Goal: Task Accomplishment & Management: Manage account settings

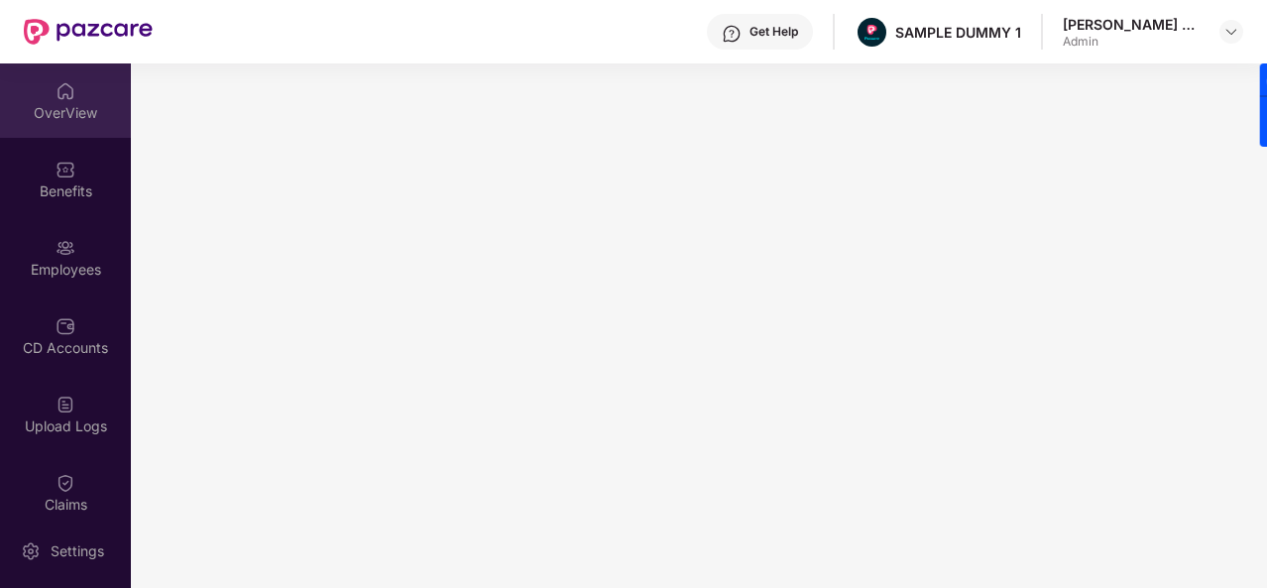
click at [51, 103] on div "OverView" at bounding box center [65, 113] width 131 height 20
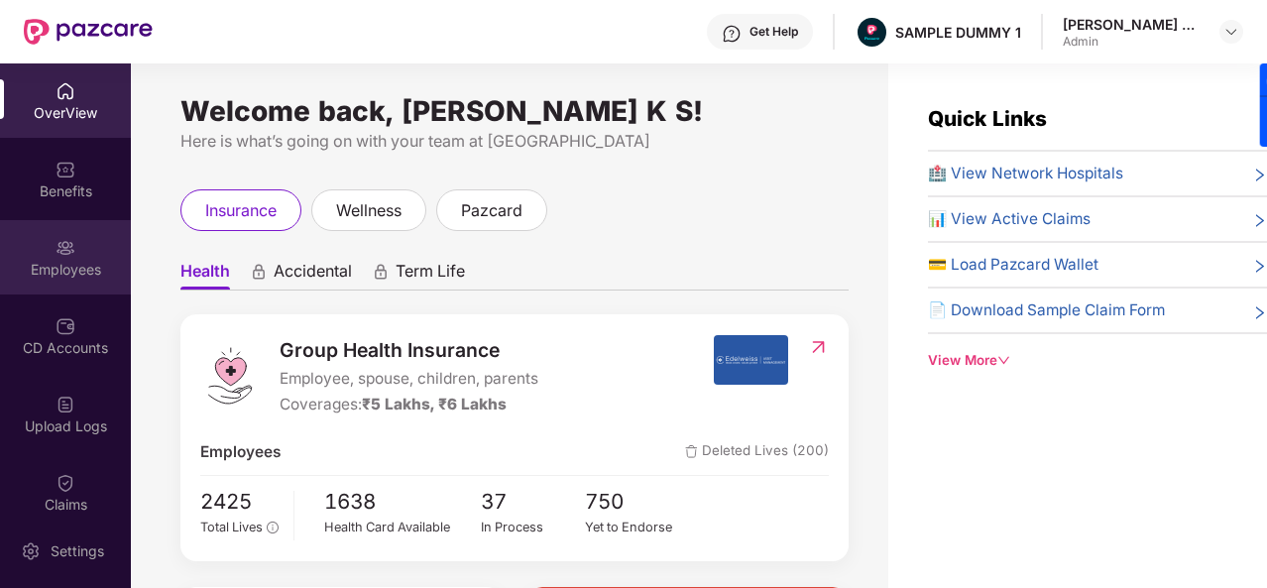
click at [87, 257] on div "Employees" at bounding box center [65, 257] width 131 height 74
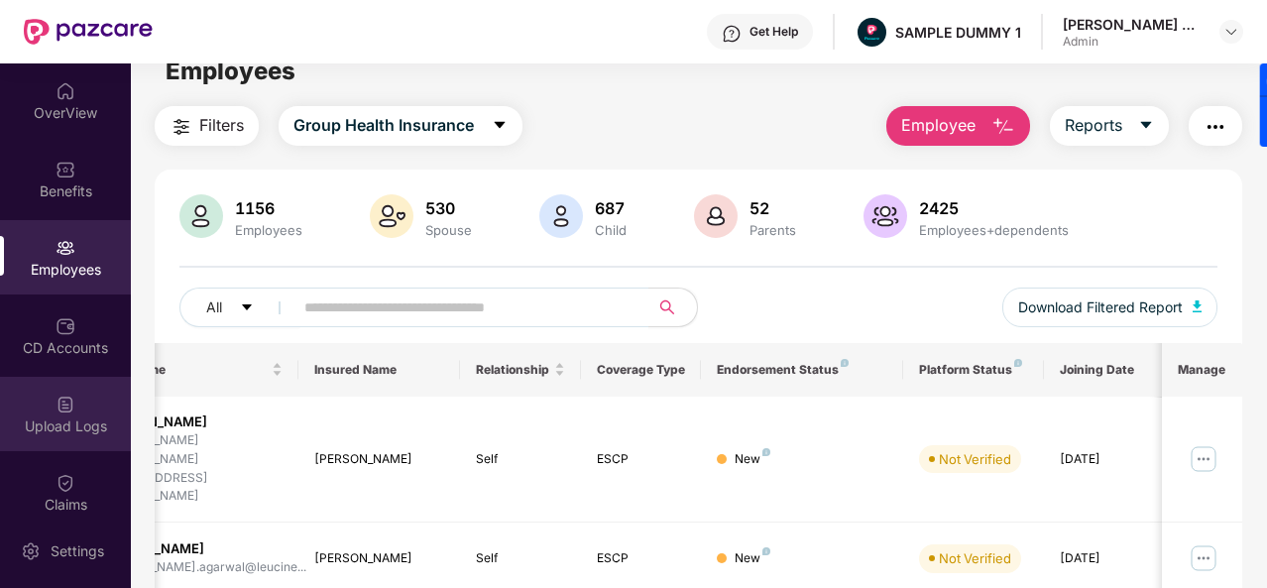
scroll to position [410, 0]
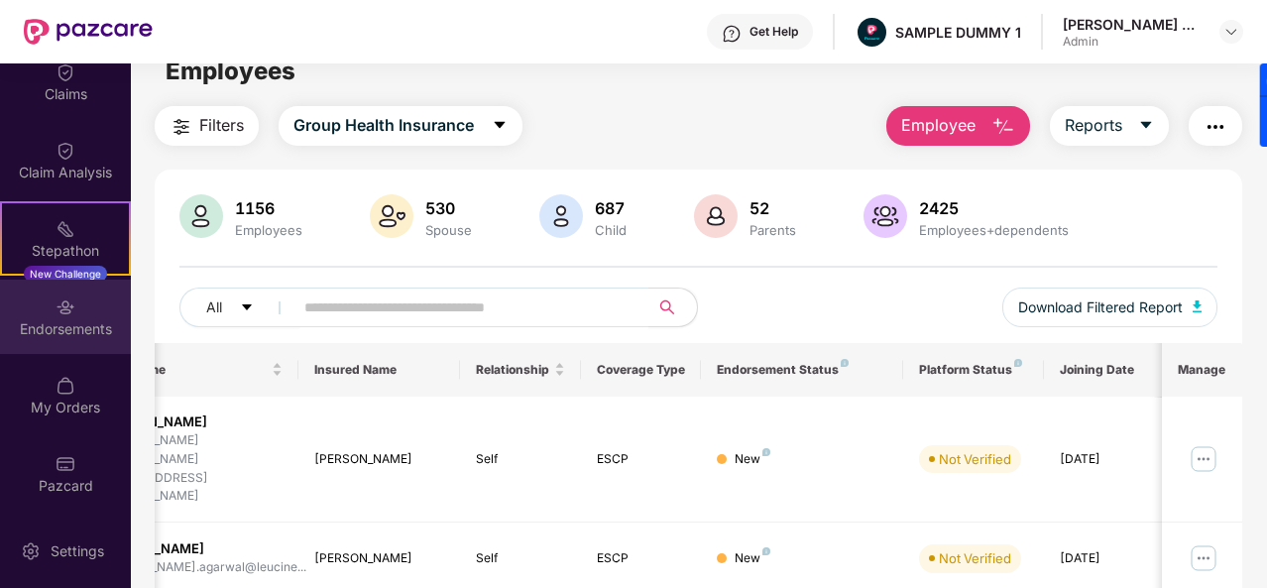
click at [65, 321] on div "Endorsements" at bounding box center [65, 329] width 131 height 20
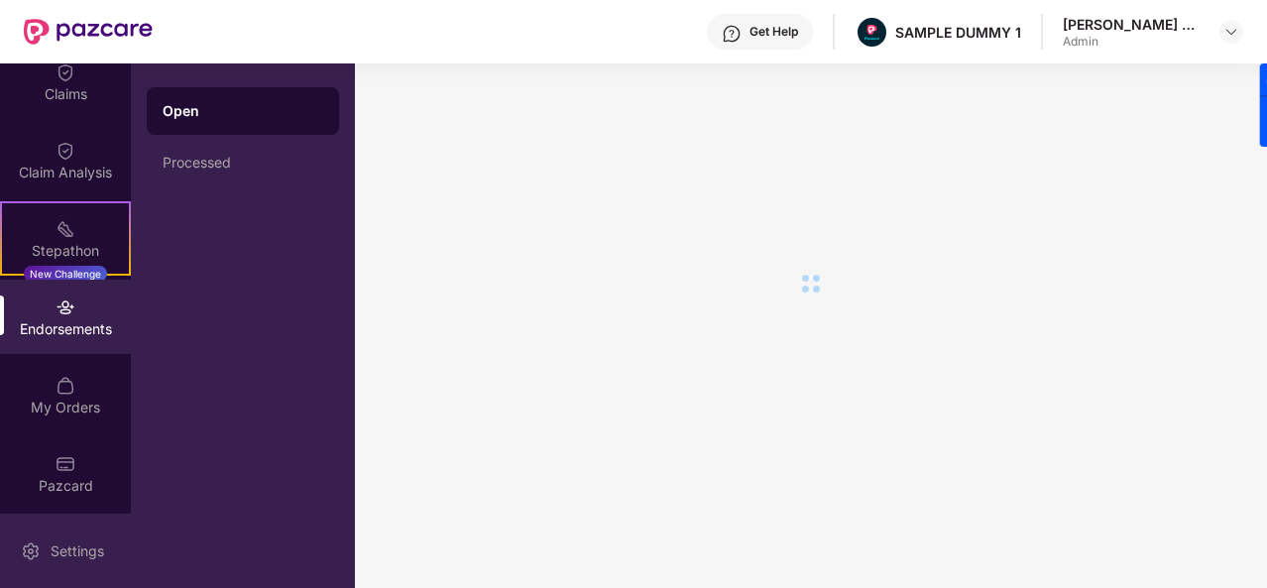
click at [57, 551] on div "Settings" at bounding box center [77, 551] width 65 height 20
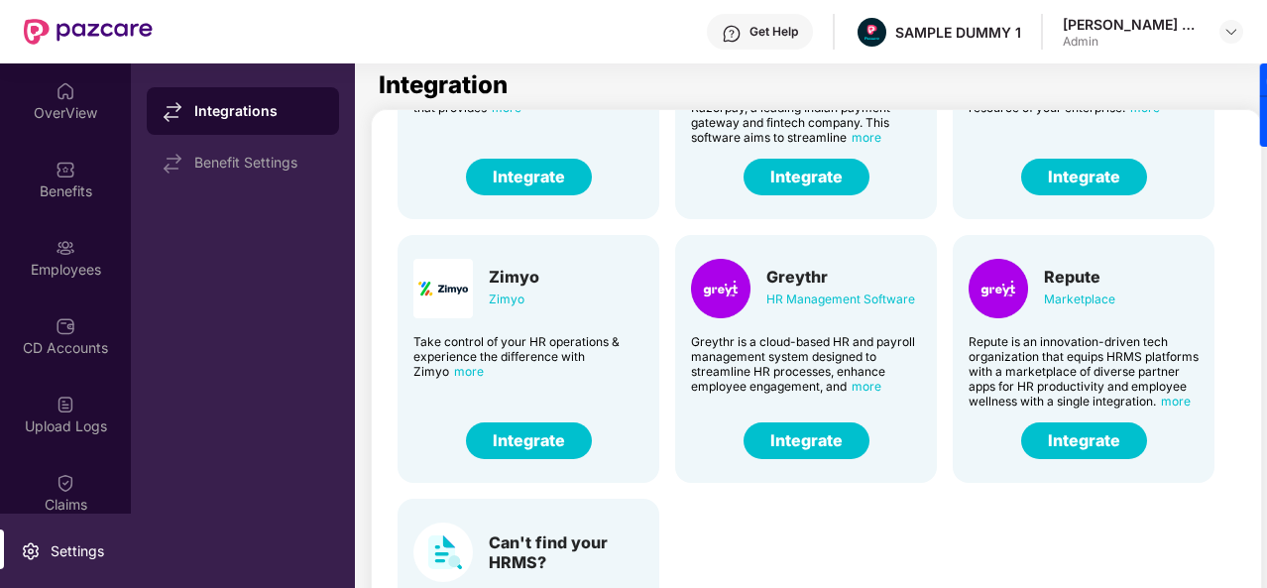
scroll to position [476, 0]
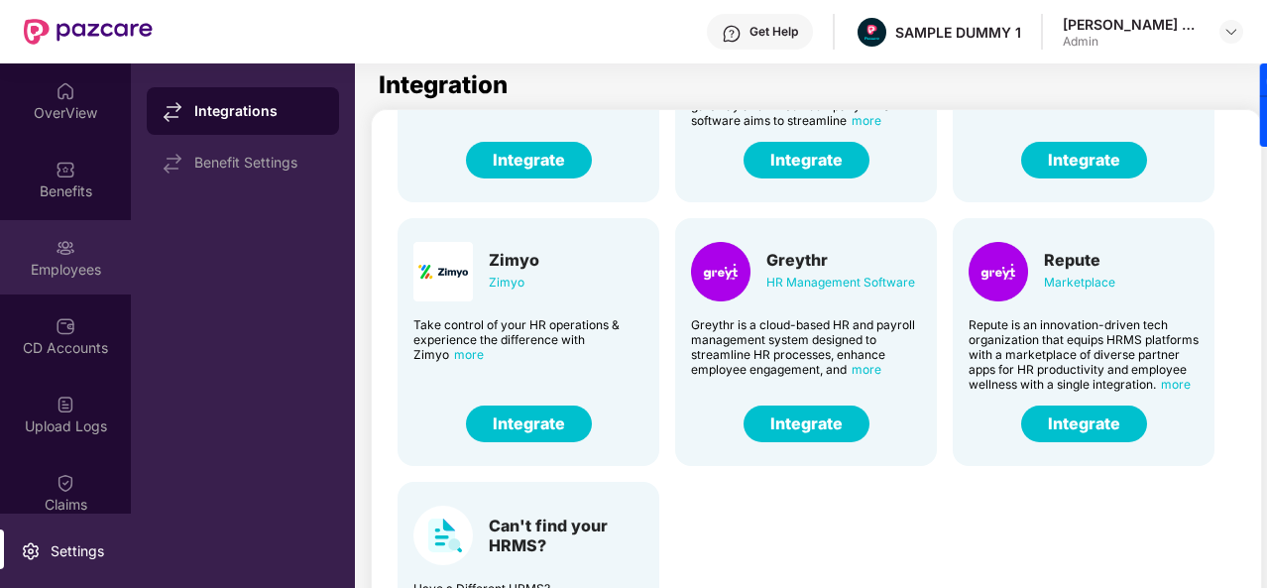
click at [69, 284] on div "Employees" at bounding box center [65, 257] width 131 height 74
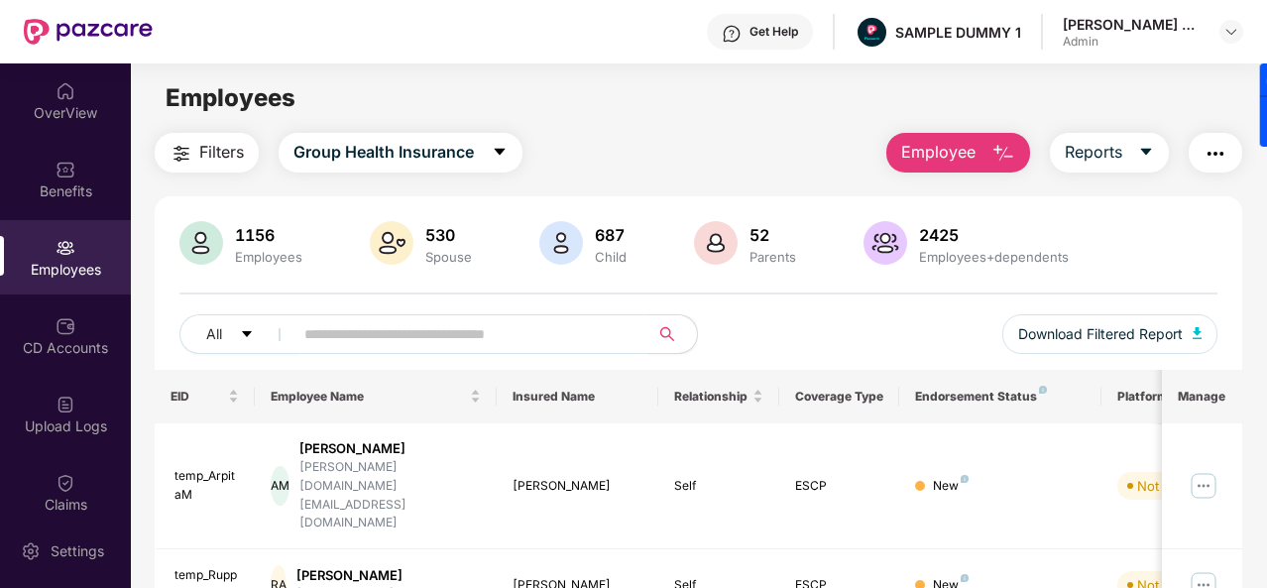
click at [1004, 157] on img "button" at bounding box center [1003, 154] width 24 height 24
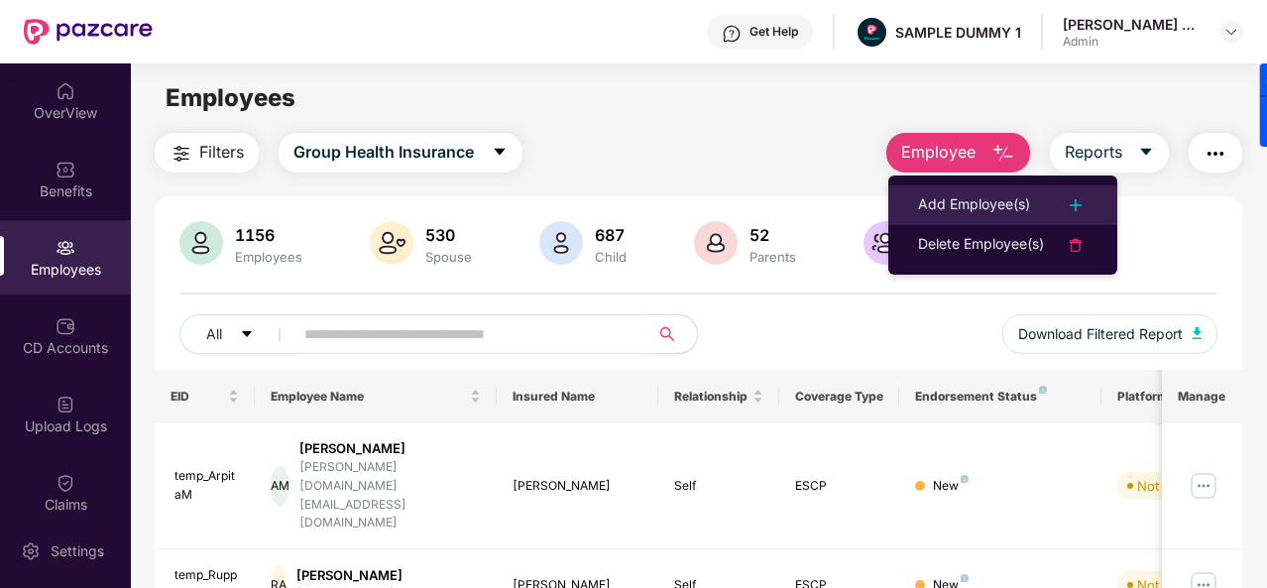
click at [997, 193] on div "Add Employee(s)" at bounding box center [974, 205] width 112 height 24
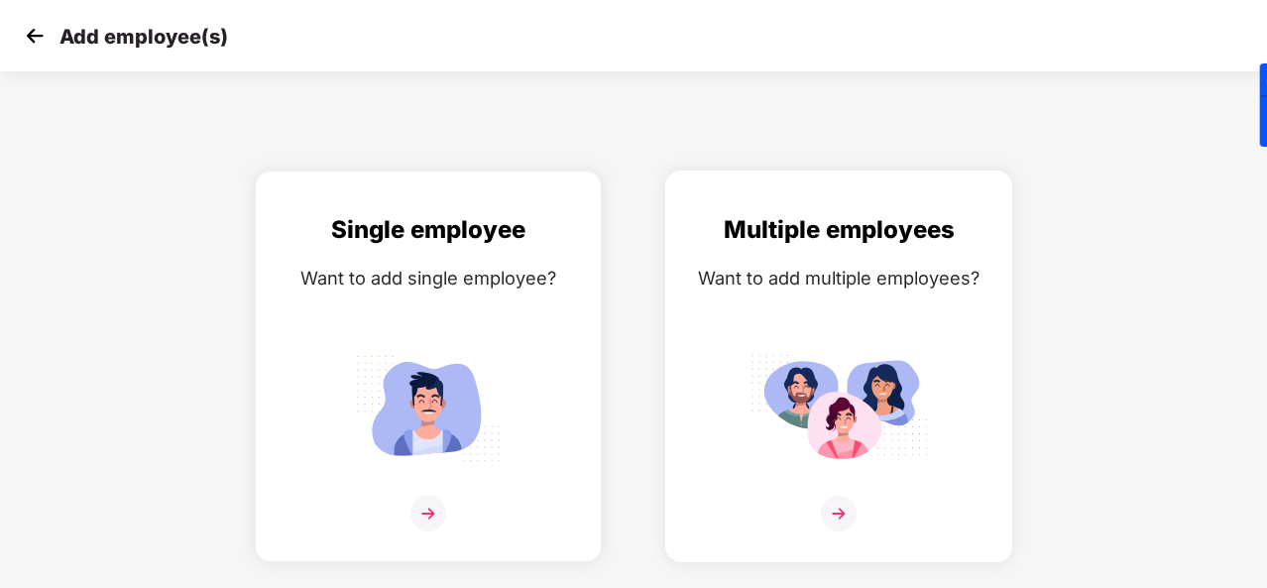
click at [817, 306] on div "Multiple employees Want to add multiple employees?" at bounding box center [838, 383] width 305 height 345
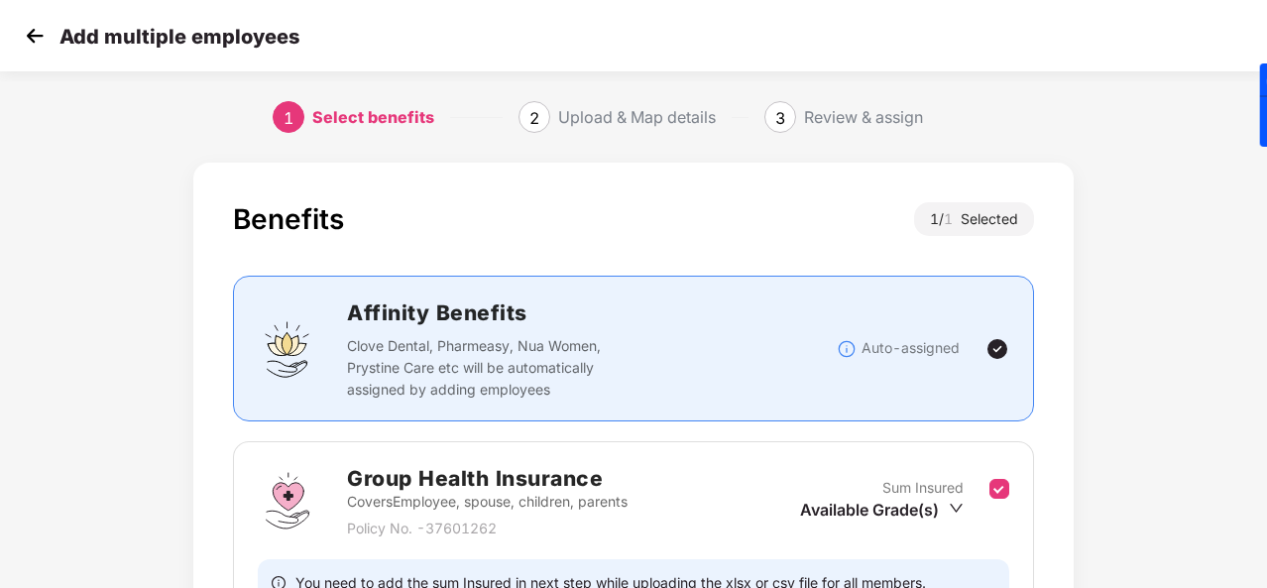
scroll to position [209, 0]
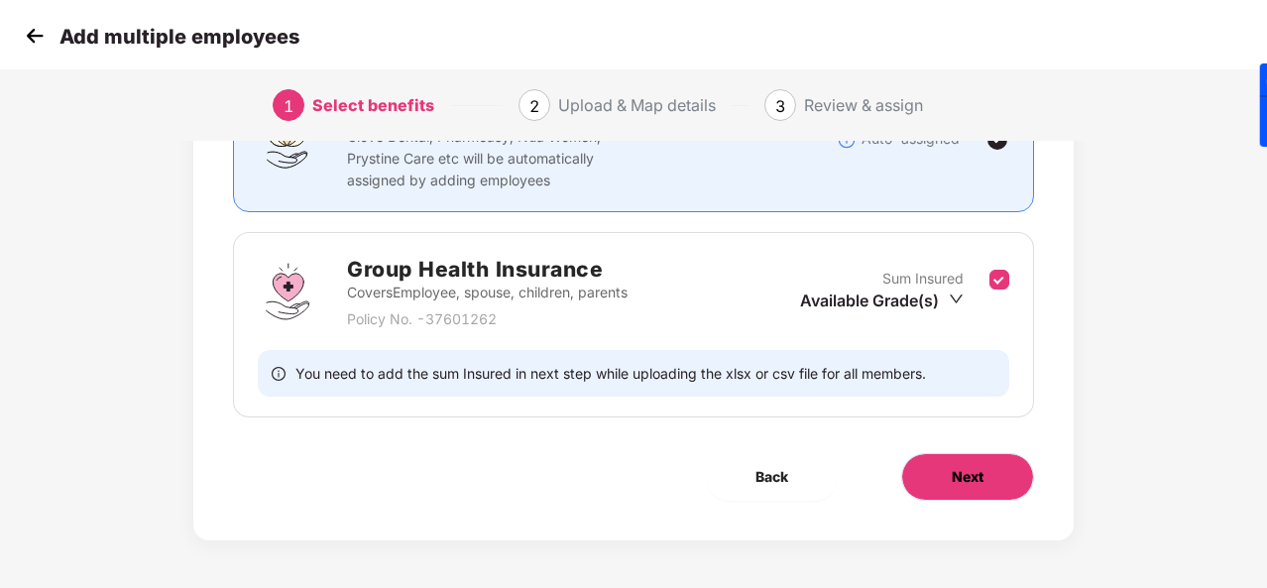
click at [957, 491] on button "Next" at bounding box center [967, 477] width 133 height 48
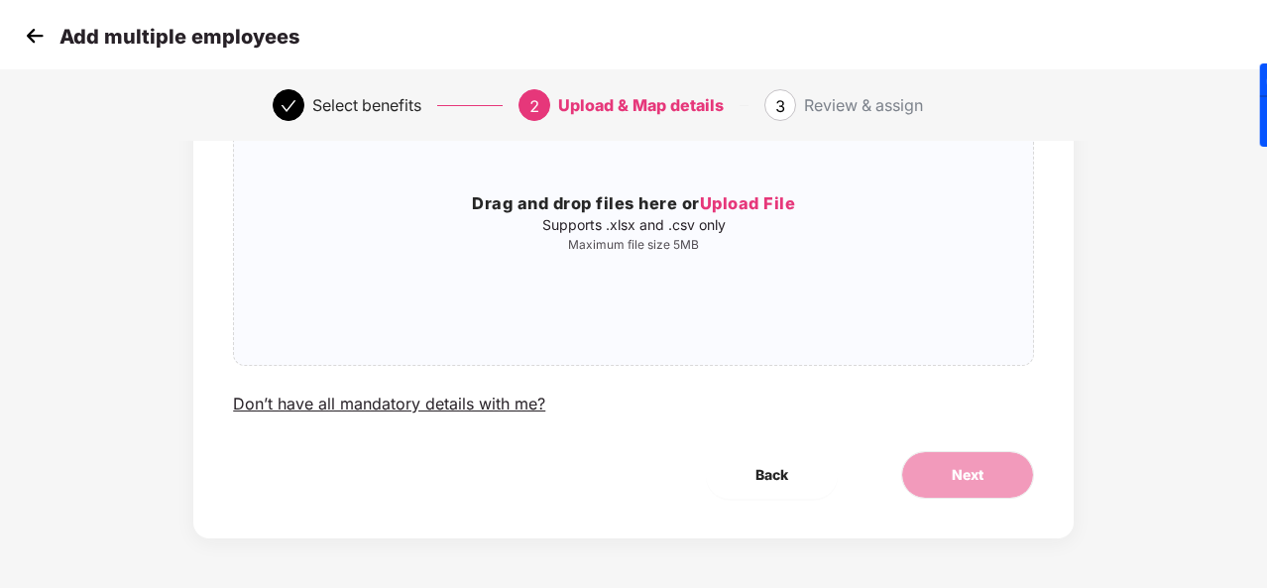
scroll to position [0, 0]
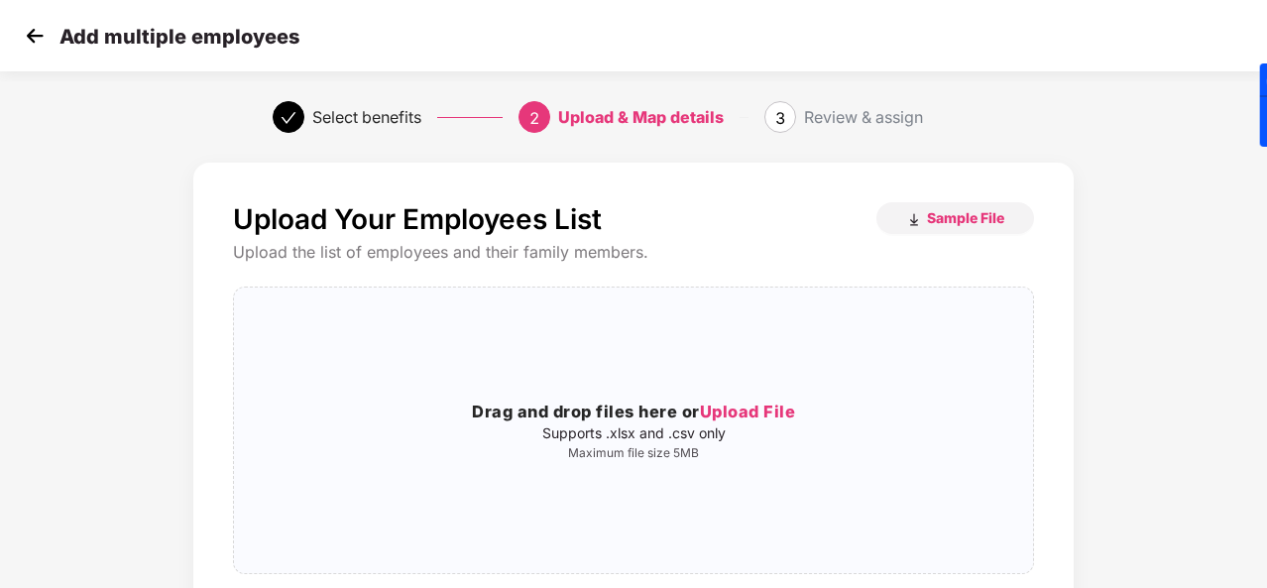
click at [37, 45] on img at bounding box center [35, 36] width 30 height 30
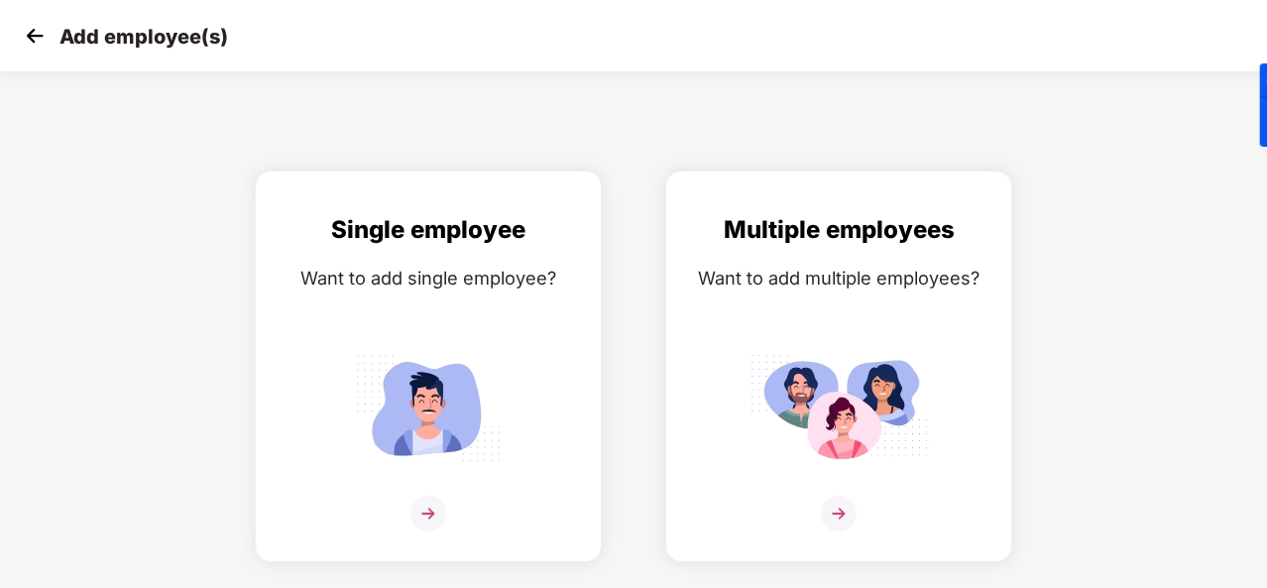
click at [37, 45] on img at bounding box center [35, 36] width 30 height 30
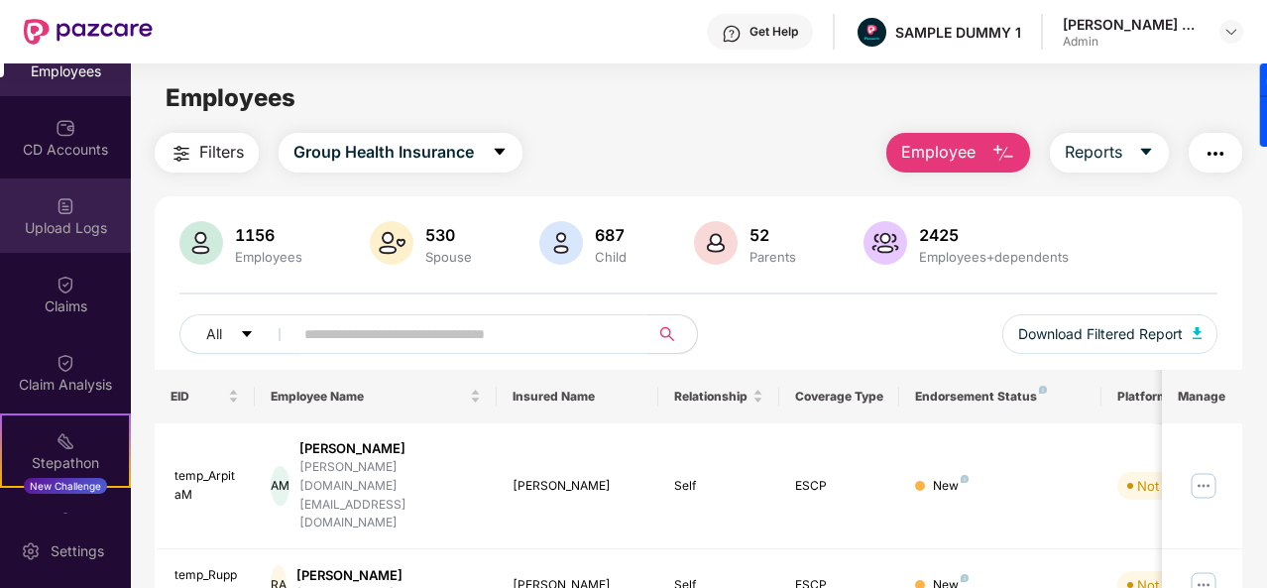
scroll to position [410, 0]
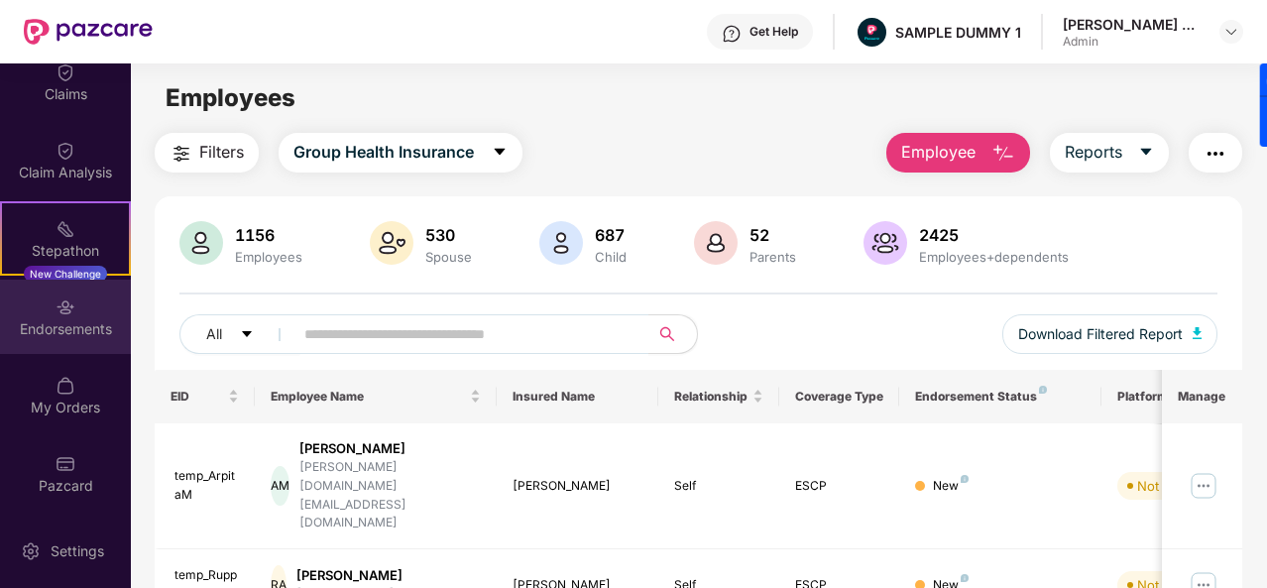
click at [46, 326] on div "Endorsements" at bounding box center [65, 329] width 131 height 20
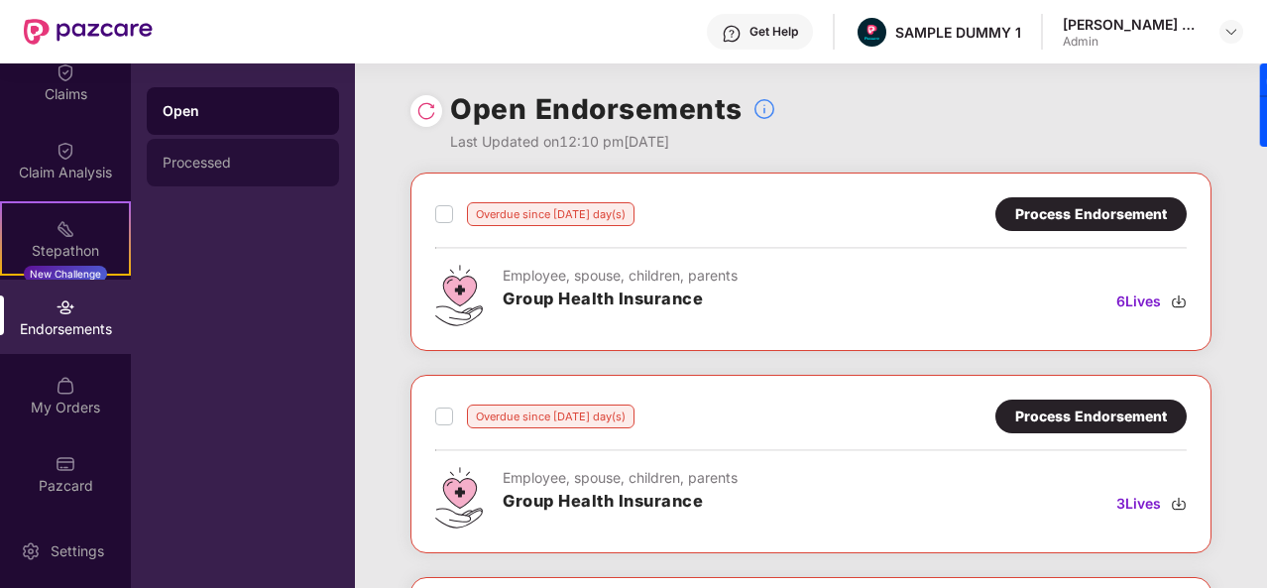
click at [200, 160] on div "Processed" at bounding box center [243, 163] width 161 height 16
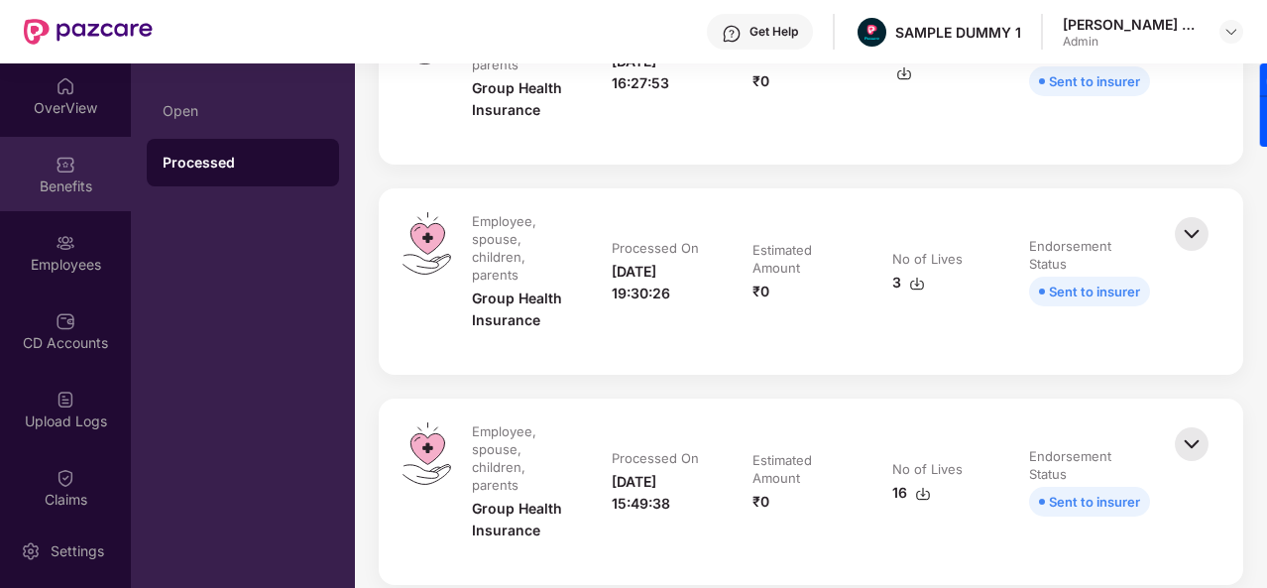
scroll to position [4, 0]
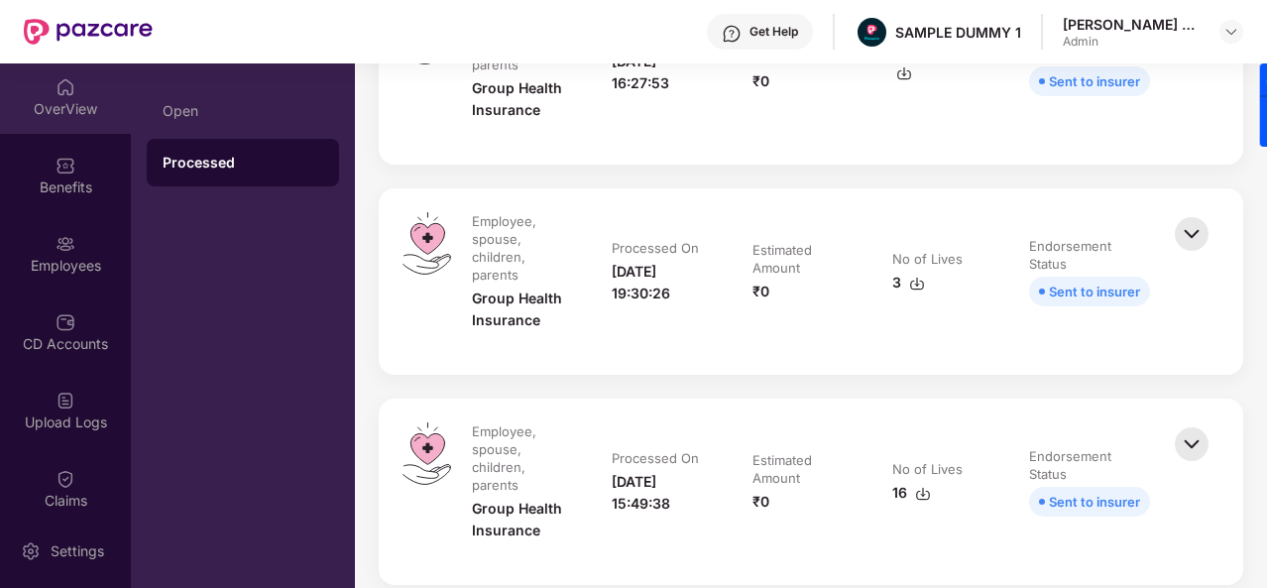
click at [71, 130] on div "OverView" at bounding box center [65, 96] width 131 height 74
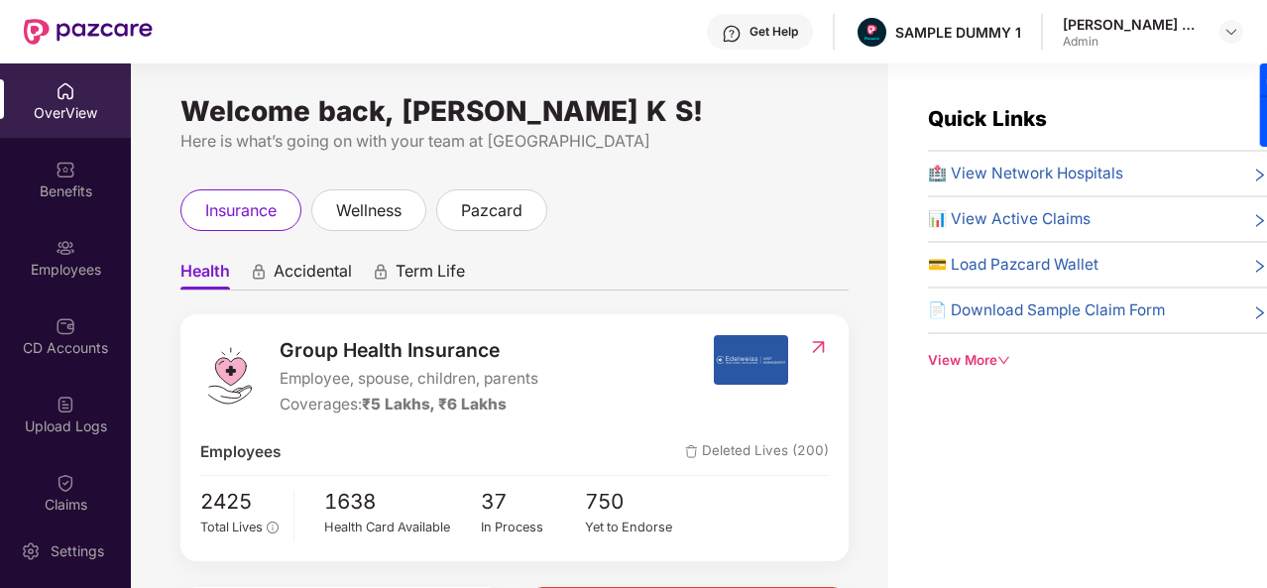
click at [976, 163] on span "🏥 View Network Hospitals" at bounding box center [1025, 174] width 195 height 24
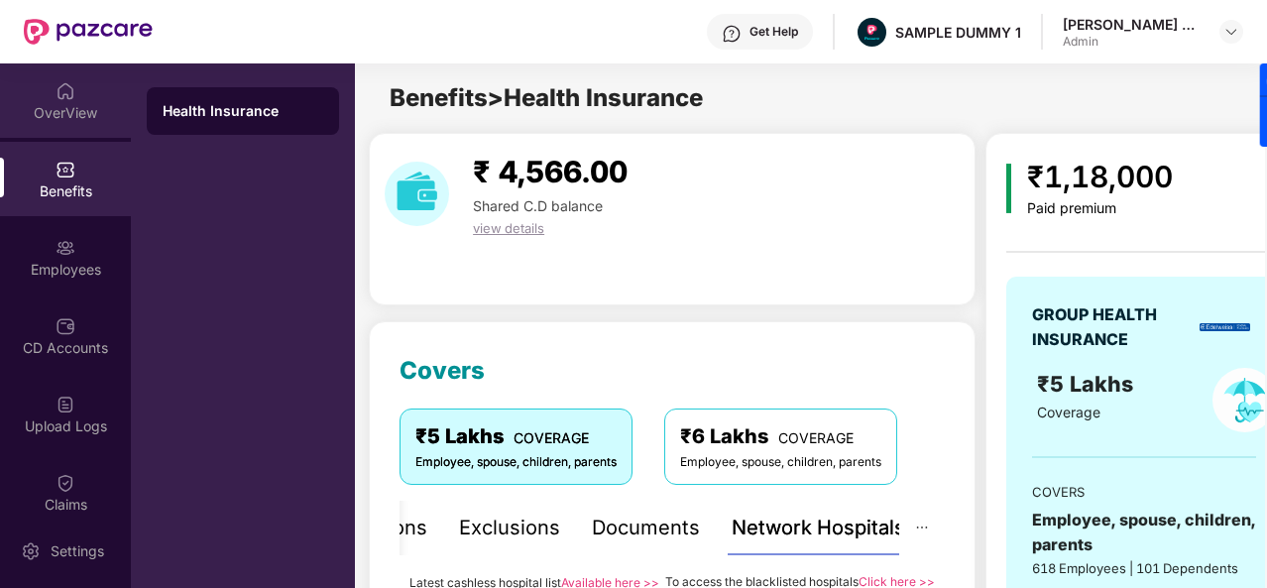
click at [63, 122] on div "OverView" at bounding box center [65, 113] width 131 height 20
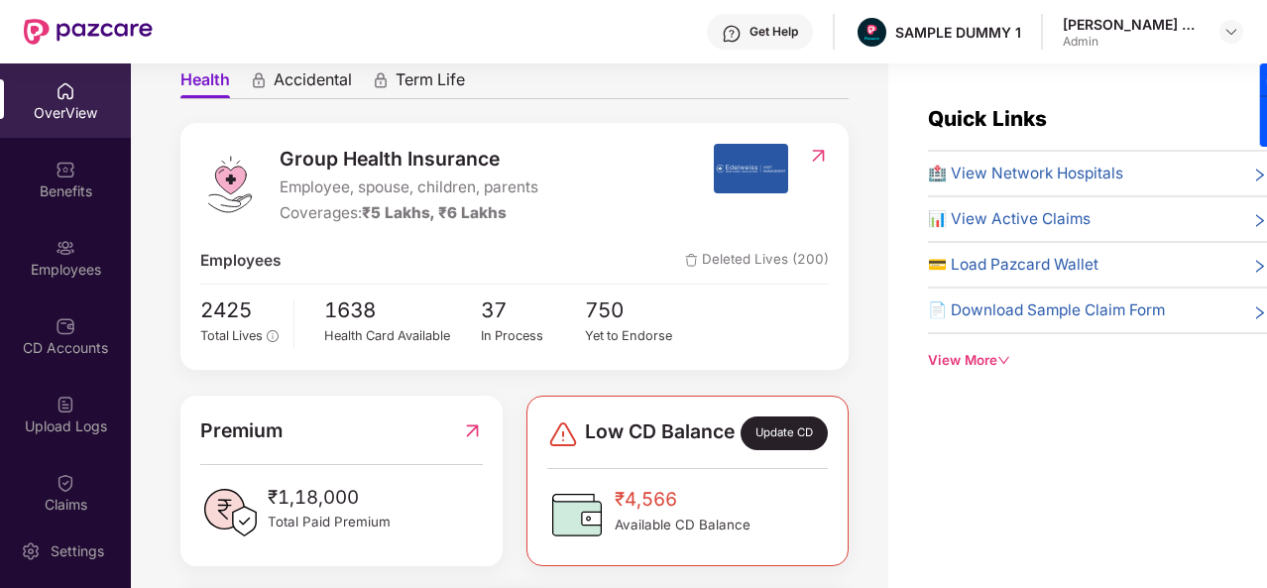
scroll to position [192, 0]
click at [370, 304] on span "1638" at bounding box center [402, 309] width 157 height 33
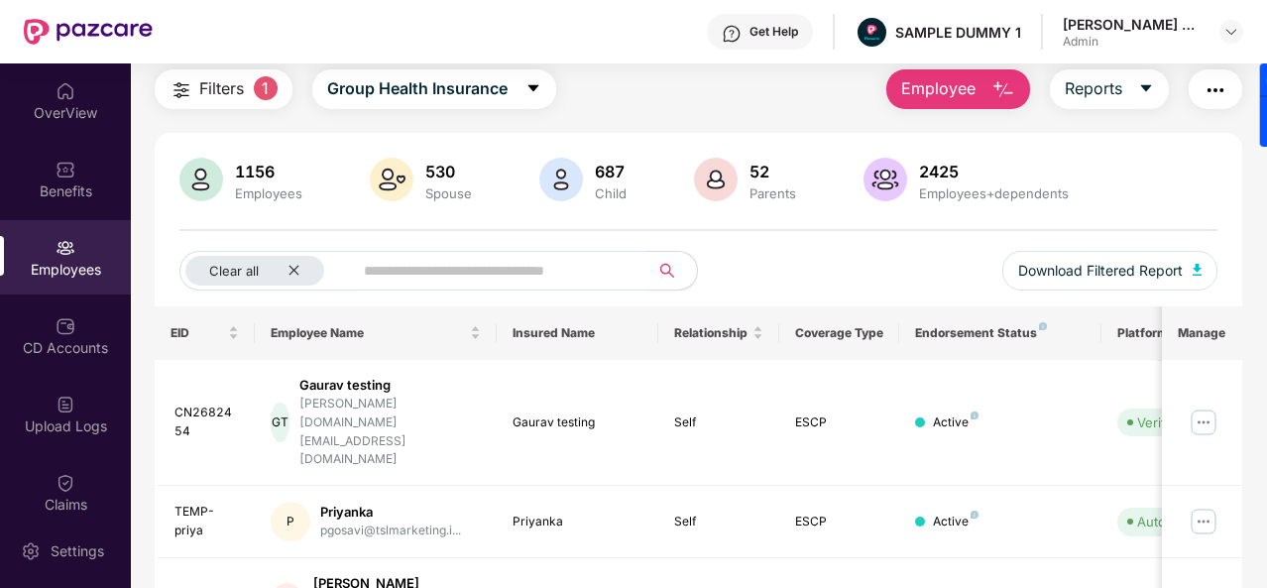
scroll to position [44, 0]
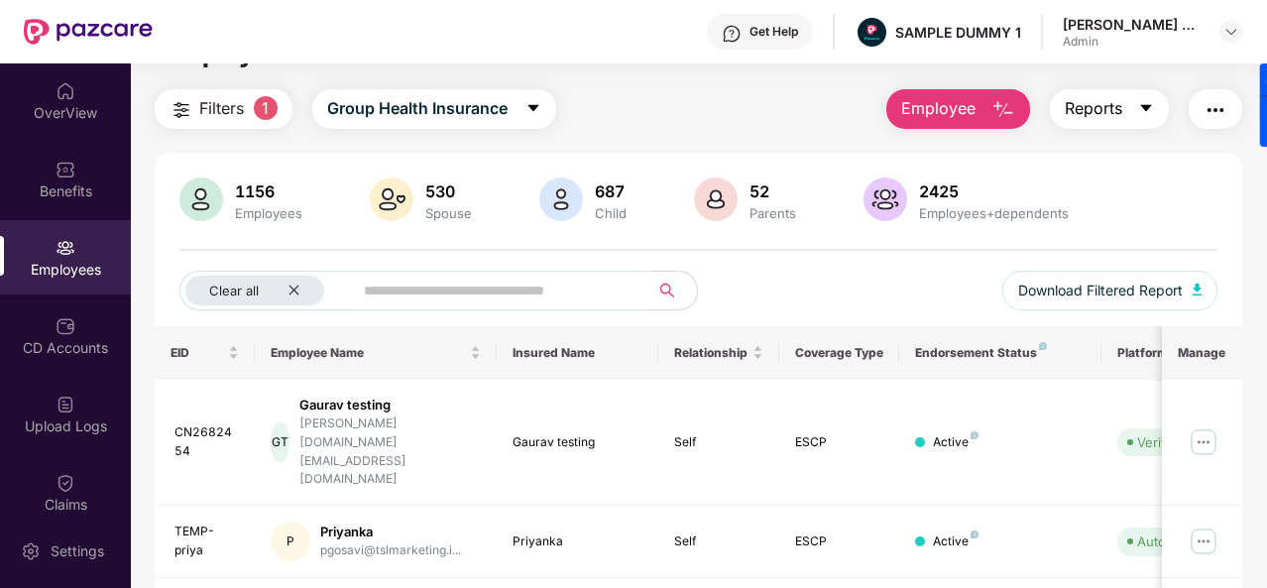
click at [1158, 104] on button "Reports" at bounding box center [1109, 109] width 119 height 40
drag, startPoint x: 1197, startPoint y: 235, endPoint x: 1157, endPoint y: 290, distance: 68.8
click at [1157, 290] on div "1156 Employees 530 Spouse 687 Child 52 Parents 2425 Employees+dependents Clear …" at bounding box center [698, 251] width 1087 height 149
click at [1157, 290] on span "Download Filtered Report" at bounding box center [1100, 291] width 165 height 22
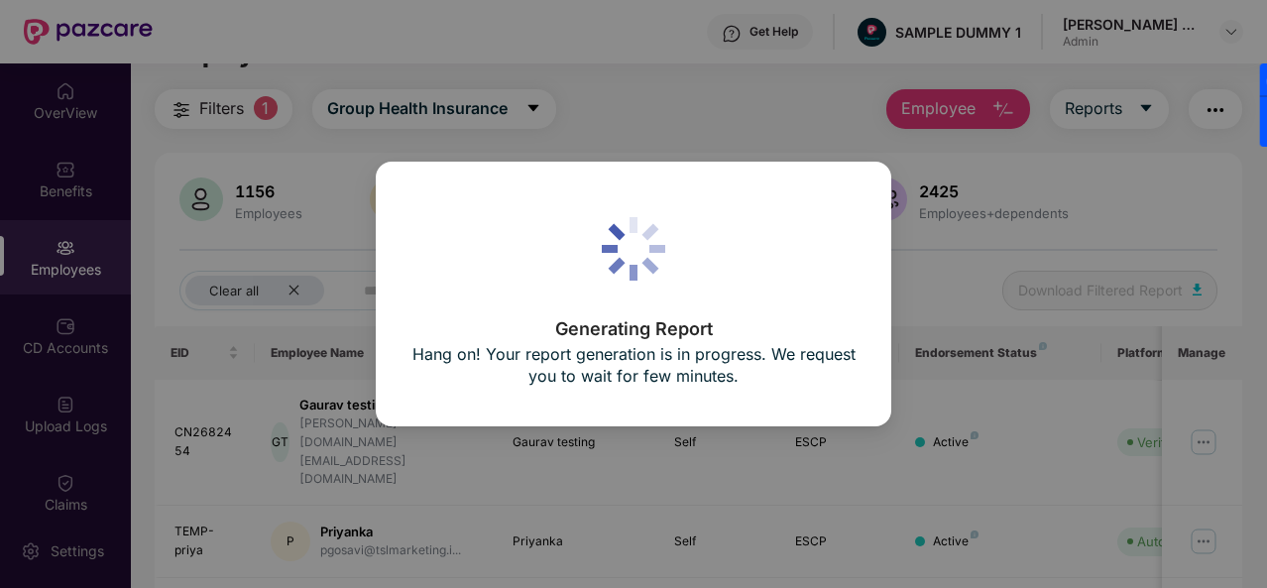
click at [1134, 199] on div "Generating Report Hang on! Your report generation is in progress. We request yo…" at bounding box center [633, 294] width 1267 height 588
click at [759, 153] on div "Generating Report Hang on! Your report generation is in progress. We request yo…" at bounding box center [633, 294] width 1267 height 588
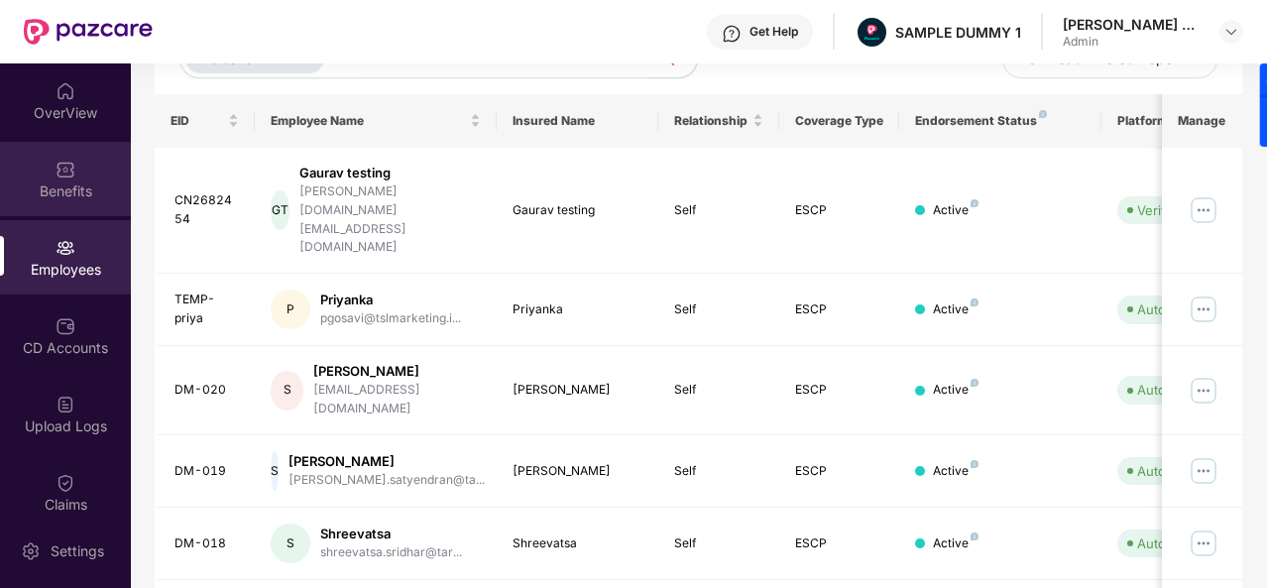
scroll to position [0, 0]
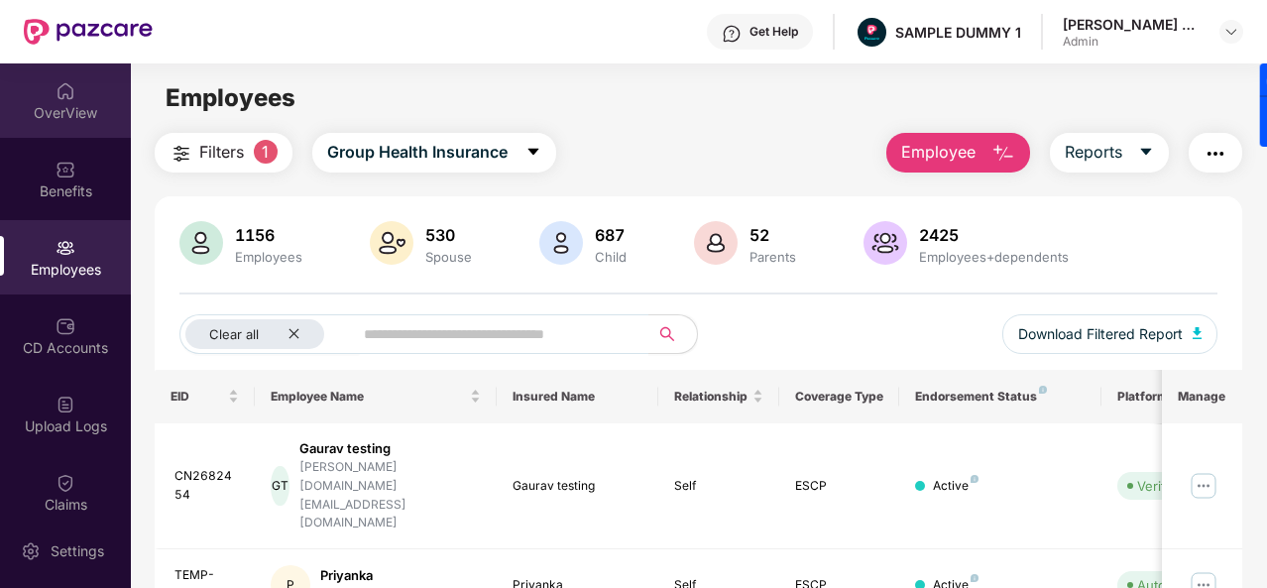
click at [46, 112] on div "OverView" at bounding box center [65, 113] width 131 height 20
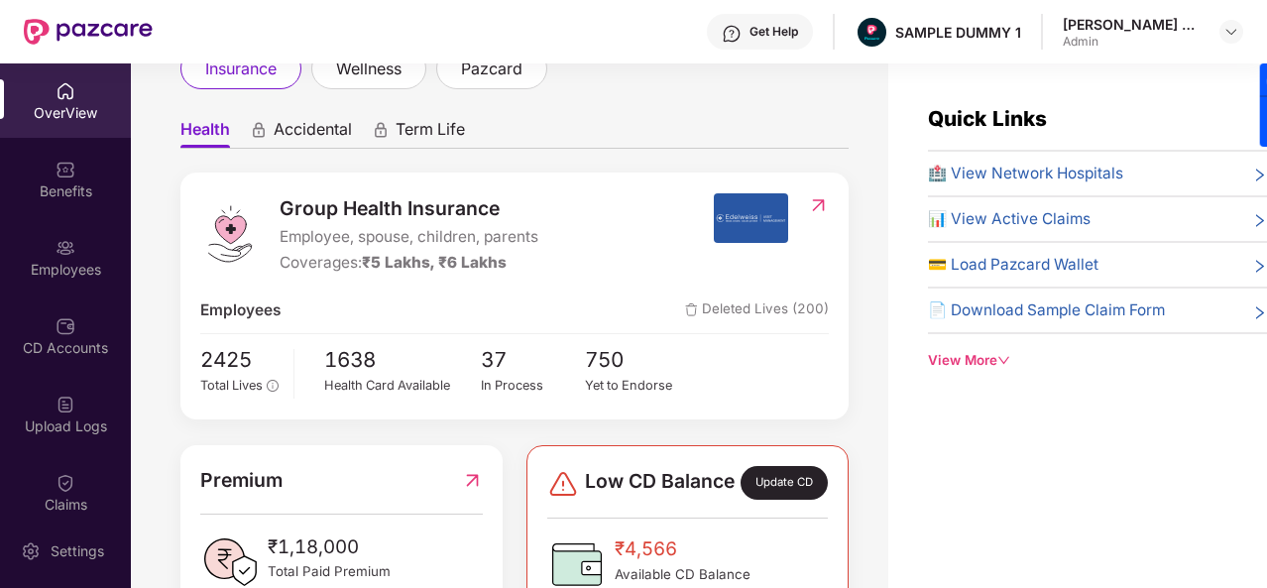
scroll to position [153, 0]
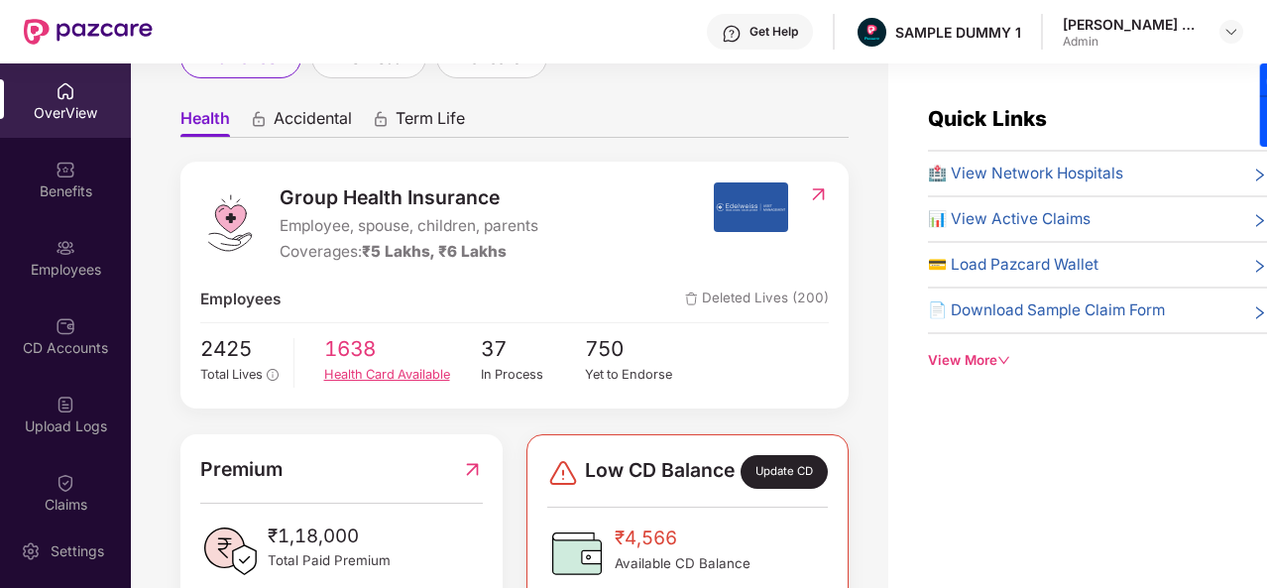
click at [353, 361] on span "1638" at bounding box center [402, 349] width 157 height 33
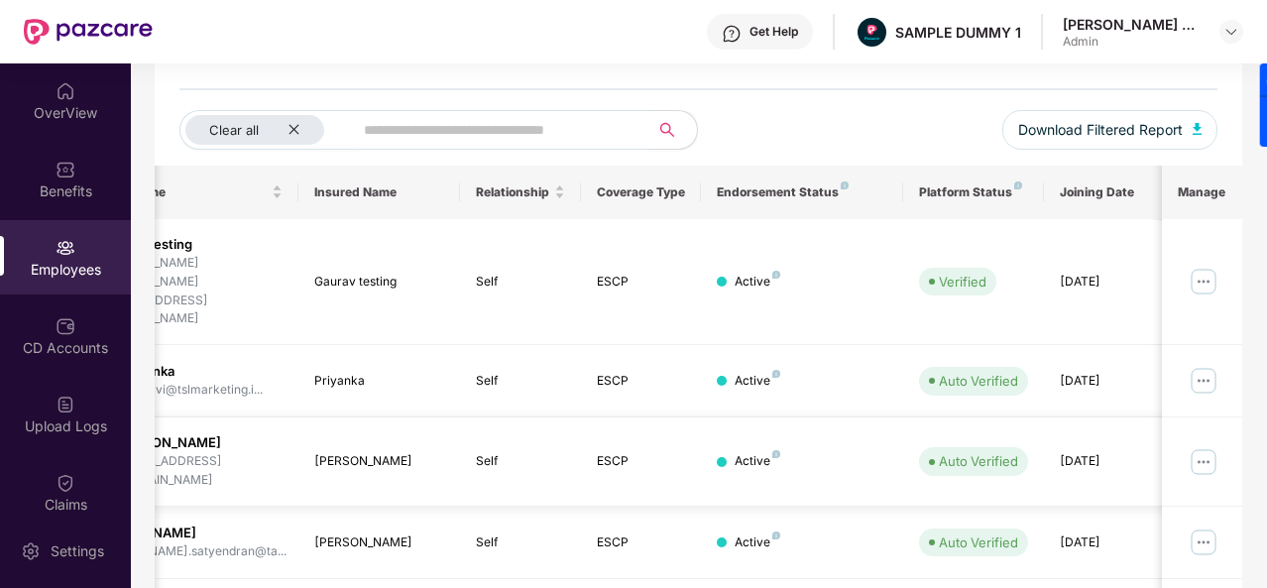
scroll to position [0, 0]
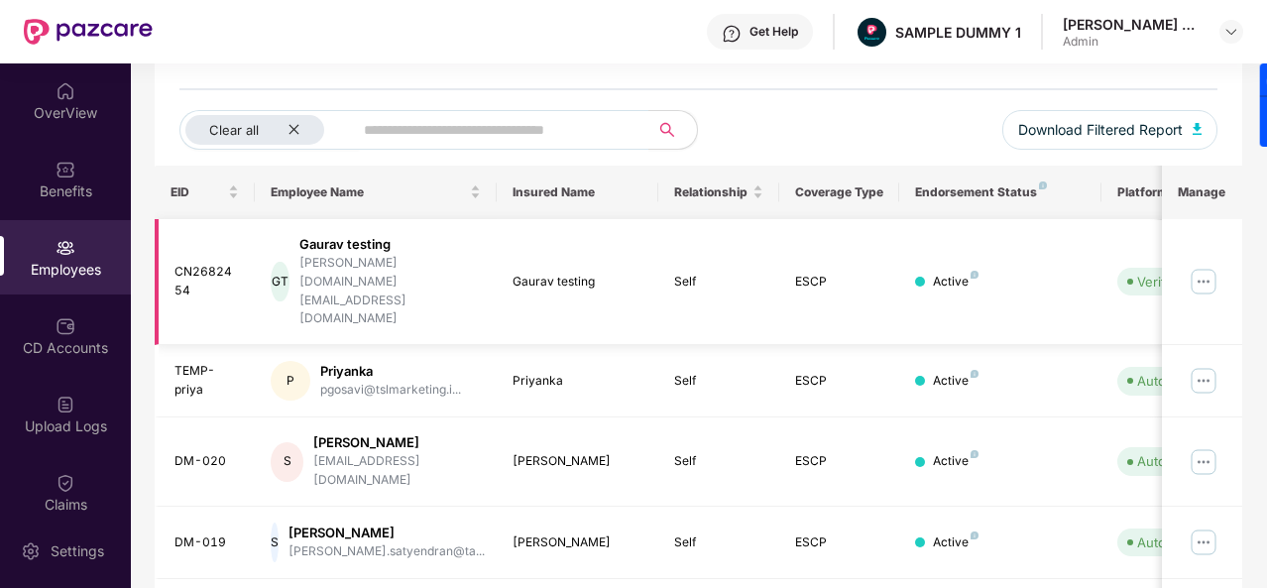
click at [1197, 266] on img at bounding box center [1204, 282] width 32 height 32
click at [889, 140] on div "Clear all Download Filtered Report" at bounding box center [698, 138] width 1038 height 56
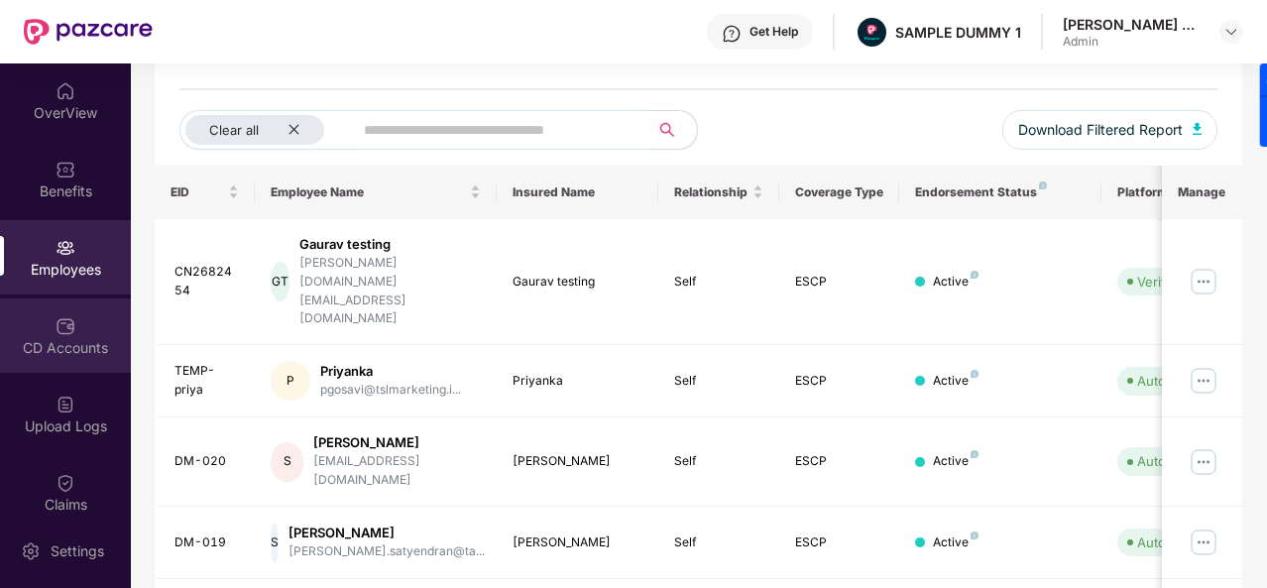
click at [58, 342] on div "CD Accounts" at bounding box center [65, 348] width 131 height 20
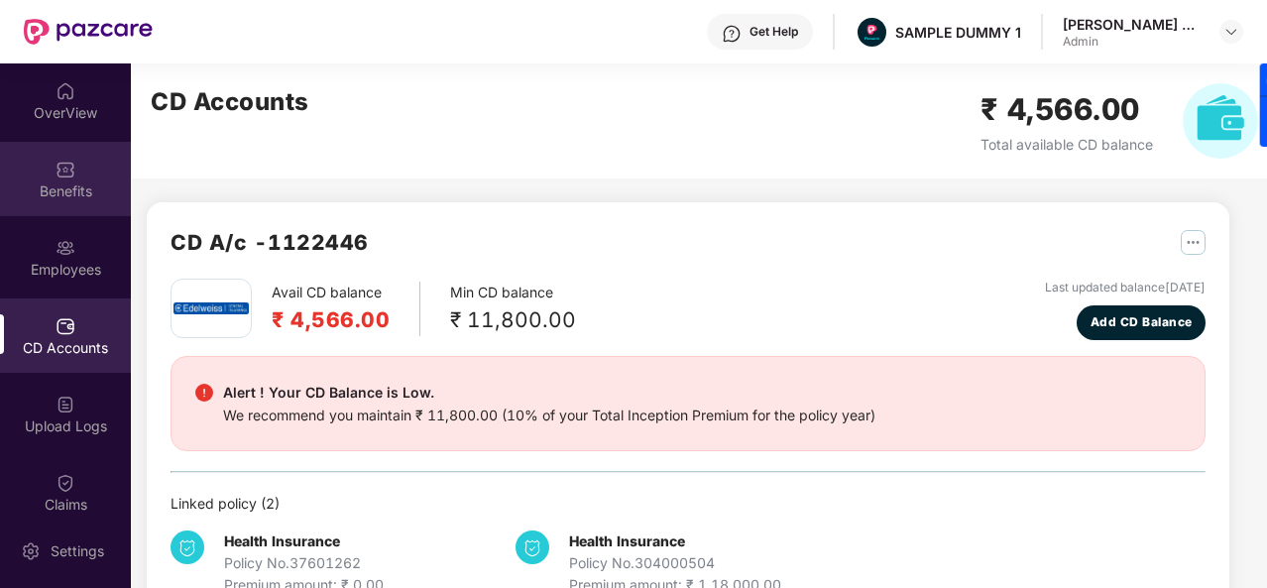
click at [90, 179] on div "Benefits" at bounding box center [65, 179] width 131 height 74
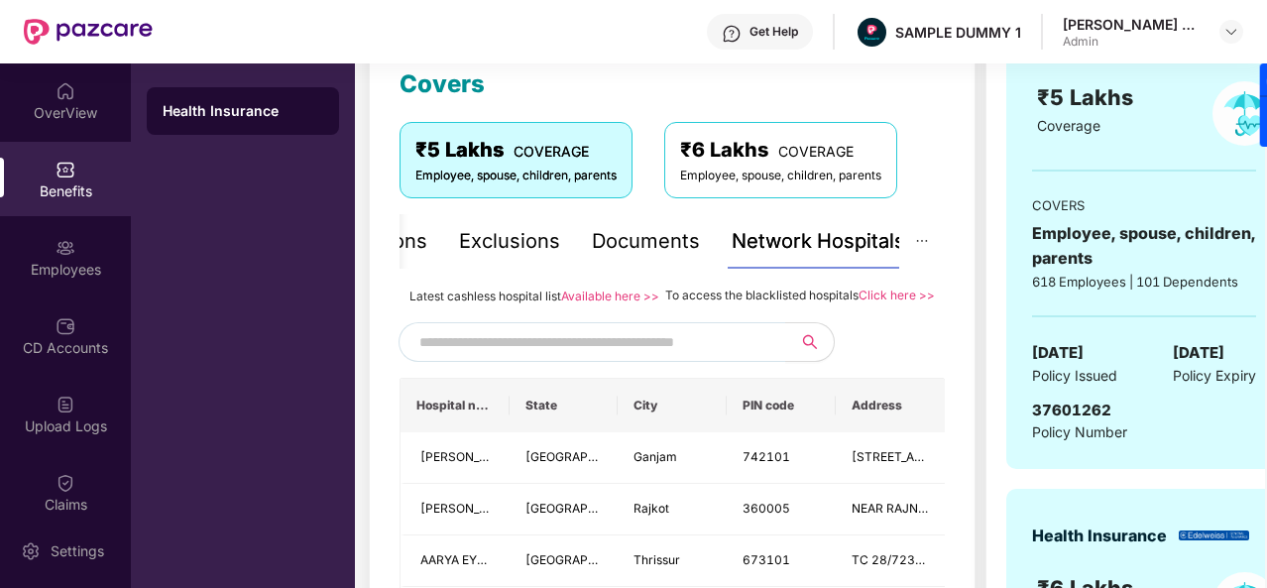
scroll to position [288, 0]
